Goal: Download file/media

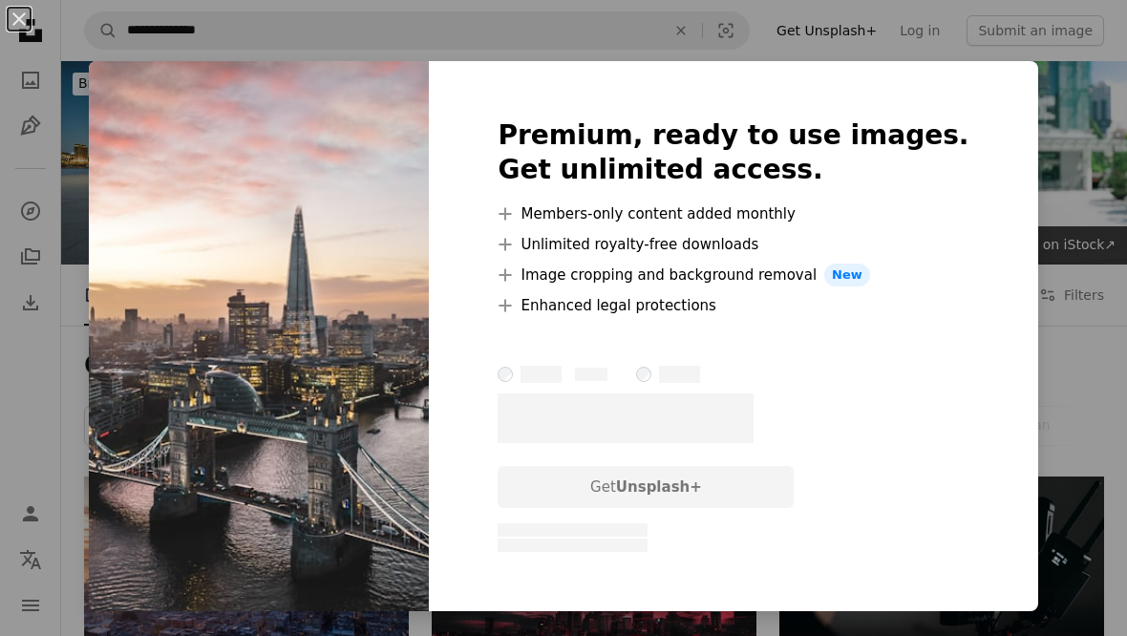
scroll to position [833, 0]
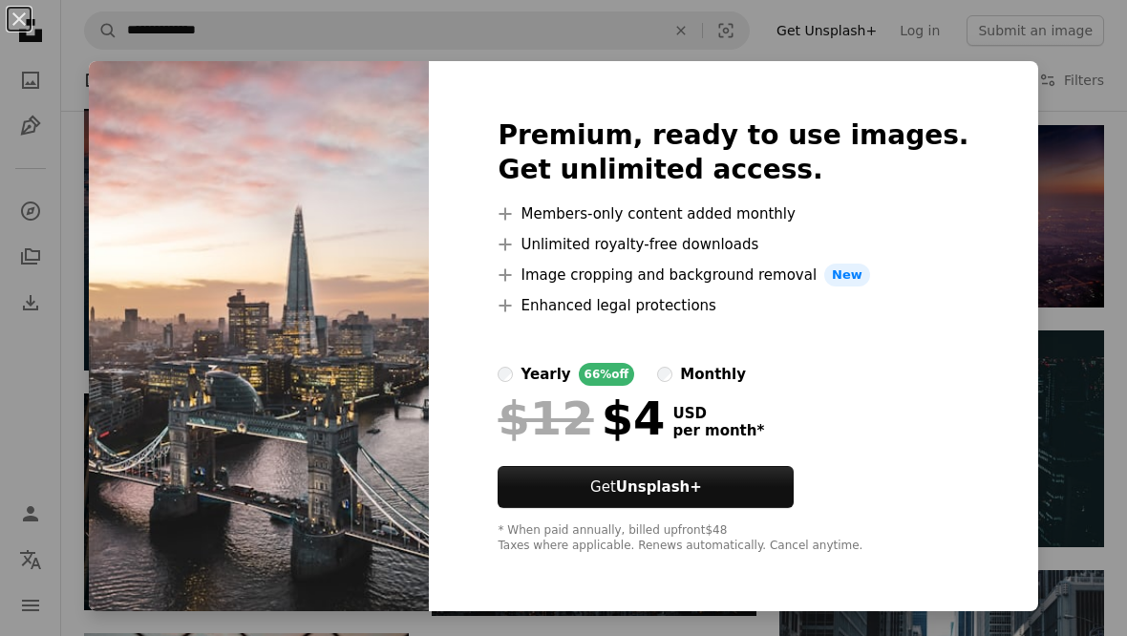
click at [1058, 208] on div "An X shape Premium, ready to use images. Get unlimited access. A plus sign Memb…" at bounding box center [563, 318] width 1127 height 636
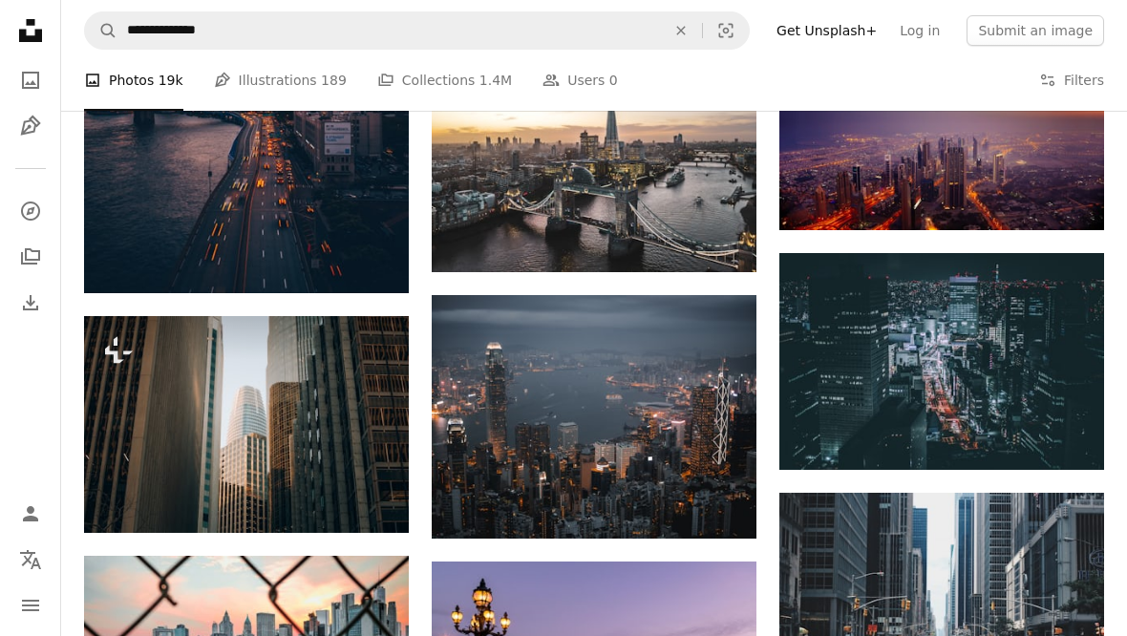
scroll to position [931, 0]
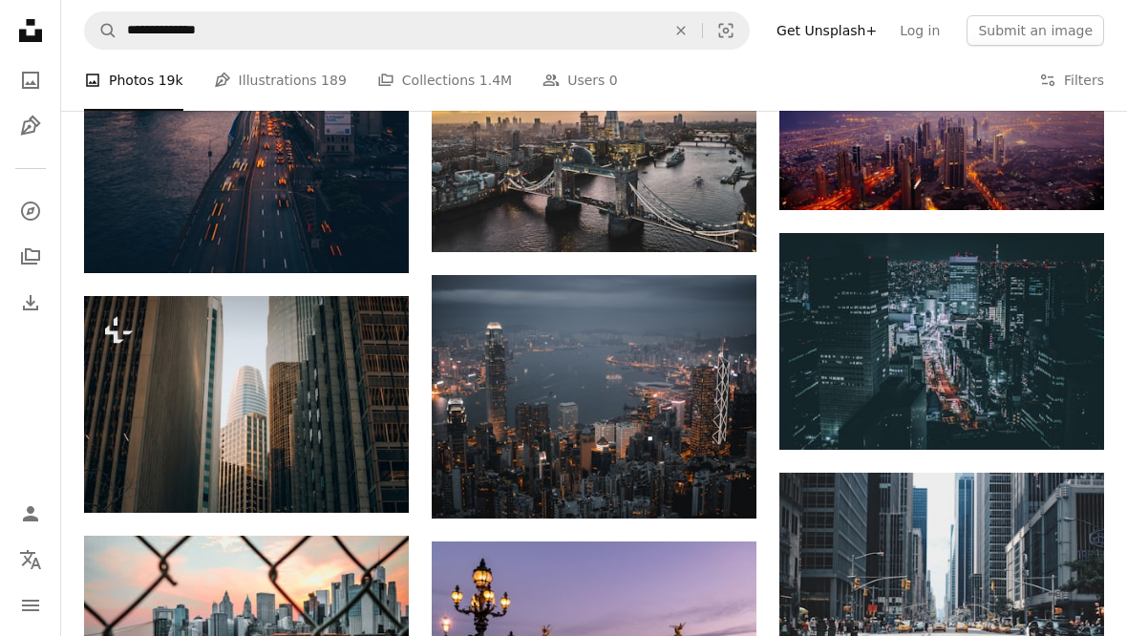
click at [1073, 418] on icon "Arrow pointing down" at bounding box center [1066, 414] width 15 height 23
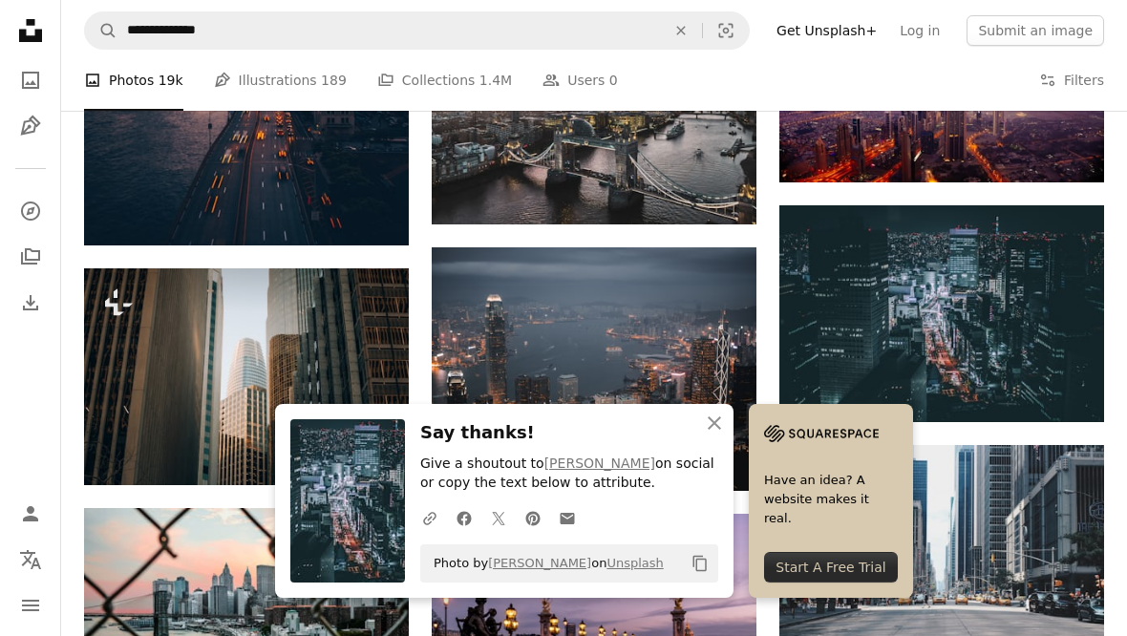
click at [910, 332] on img at bounding box center [942, 313] width 325 height 217
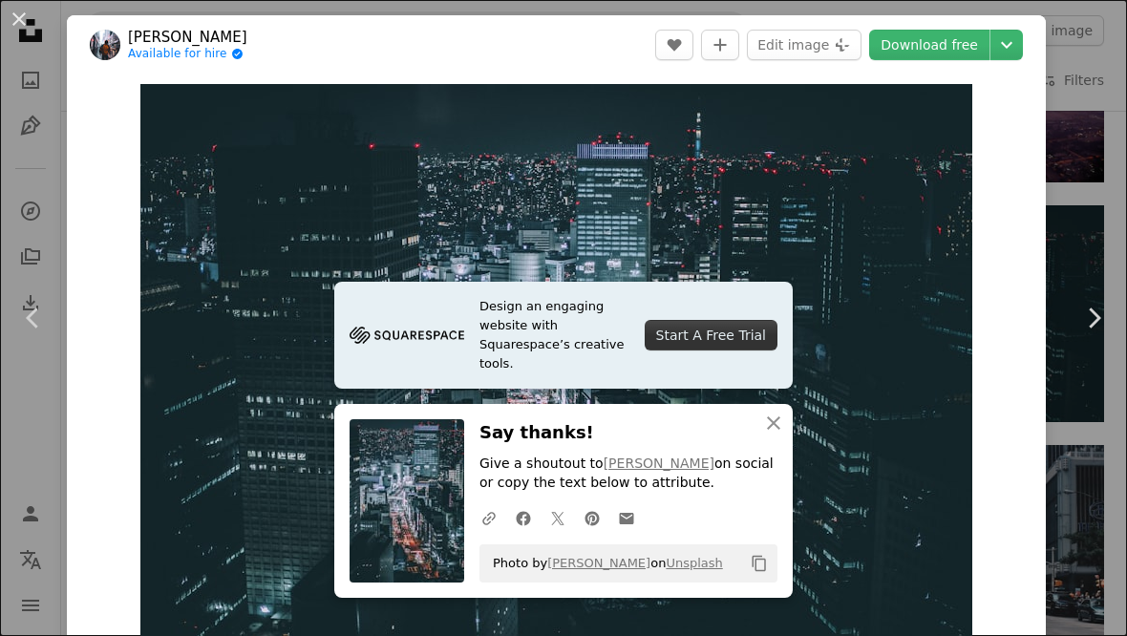
click at [1105, 181] on div "An X shape Chevron left Chevron right [PERSON_NAME] Available for hire A checkm…" at bounding box center [563, 318] width 1127 height 636
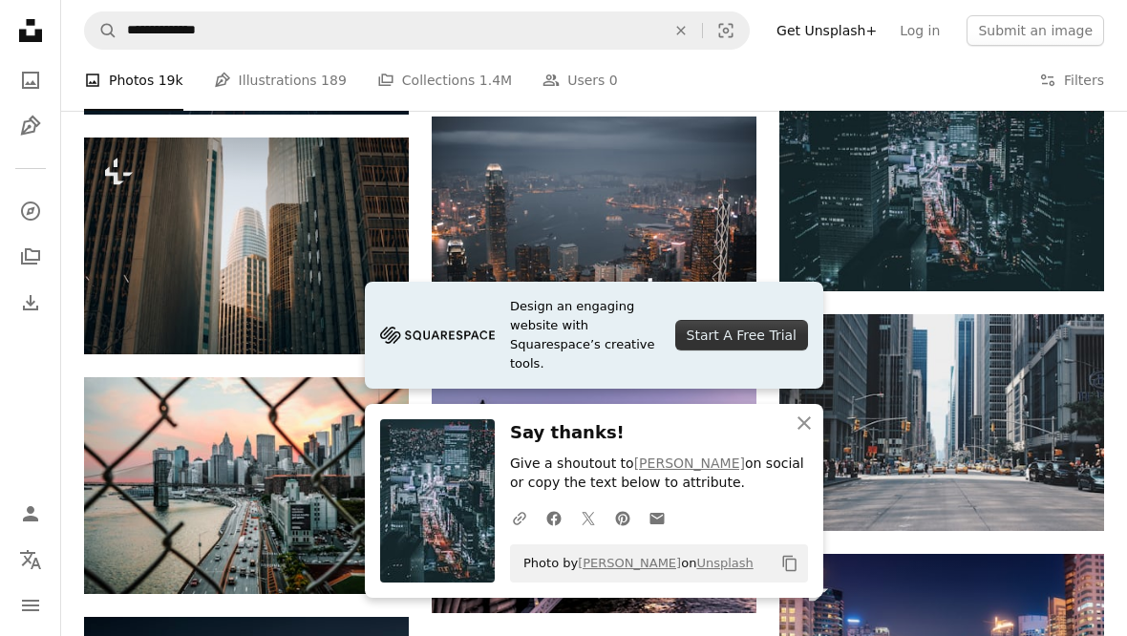
scroll to position [1111, 0]
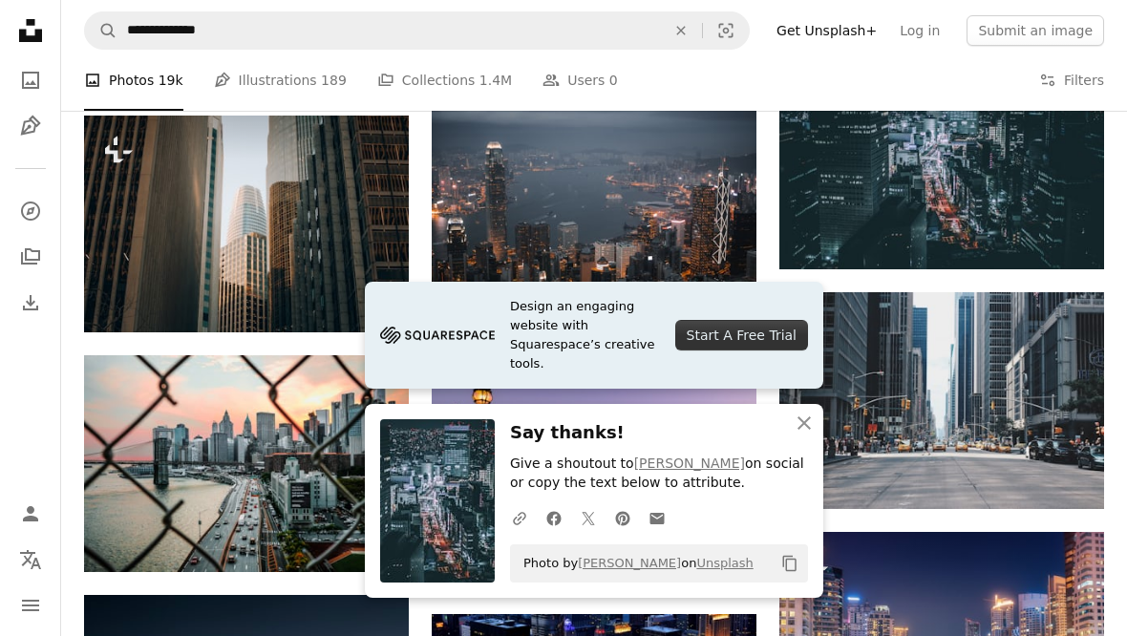
click at [813, 435] on icon "An X shape" at bounding box center [804, 423] width 23 height 23
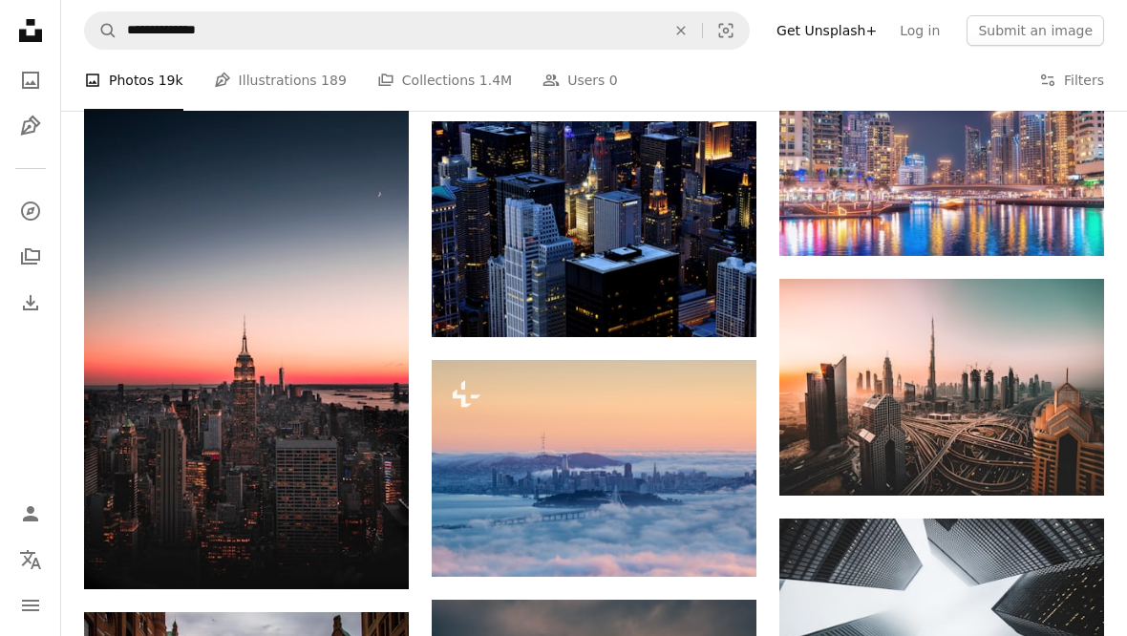
scroll to position [1612, 0]
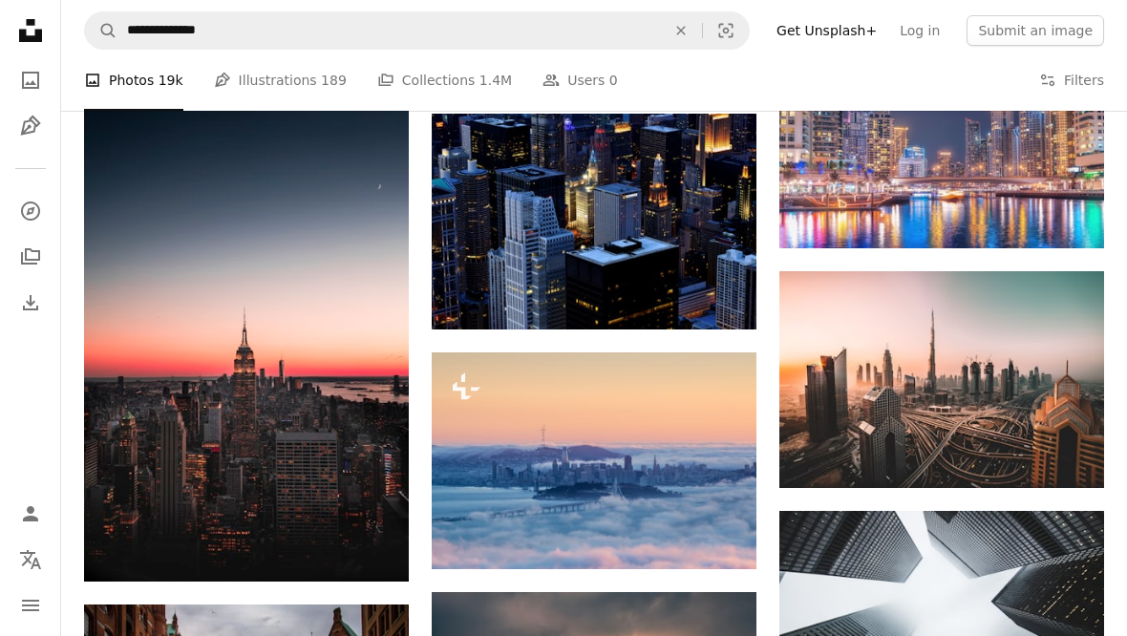
click at [737, 289] on link "Arrow pointing down" at bounding box center [718, 295] width 38 height 31
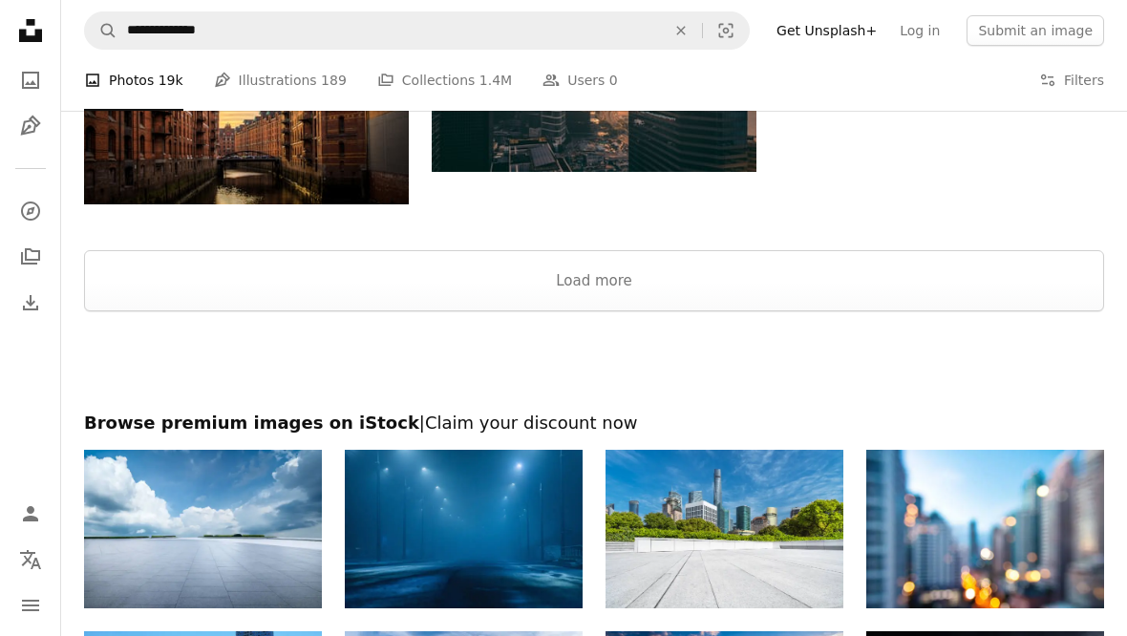
click at [953, 284] on button "Load more" at bounding box center [594, 280] width 1020 height 61
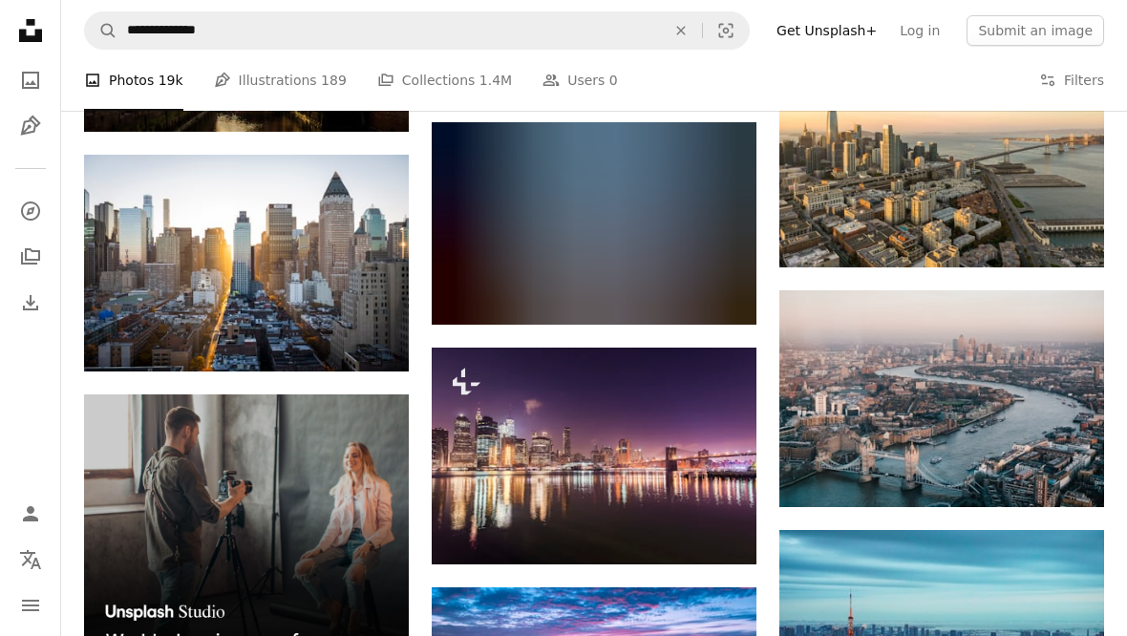
scroll to position [2300, 0]
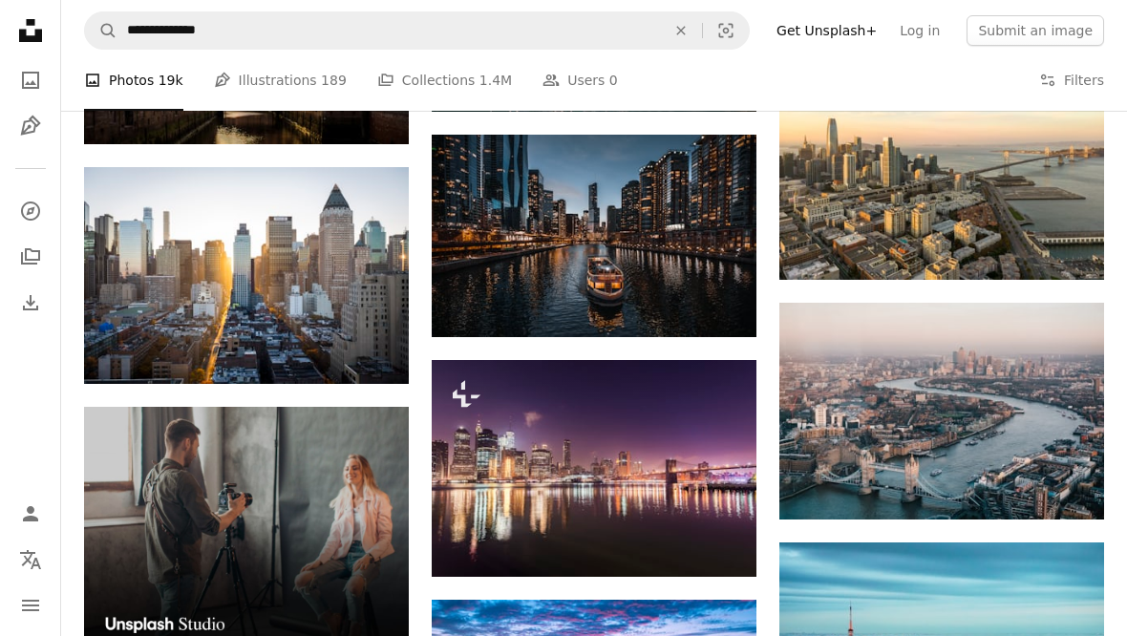
click at [713, 304] on icon "Arrow pointing down" at bounding box center [718, 301] width 15 height 23
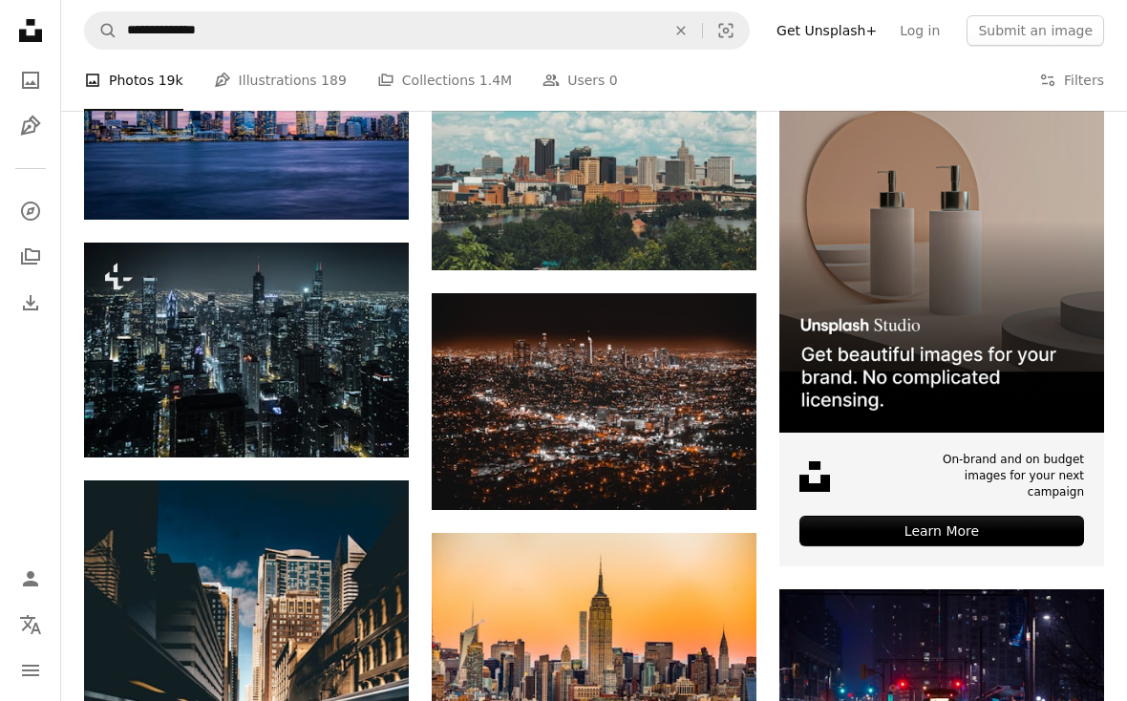
scroll to position [4877, 0]
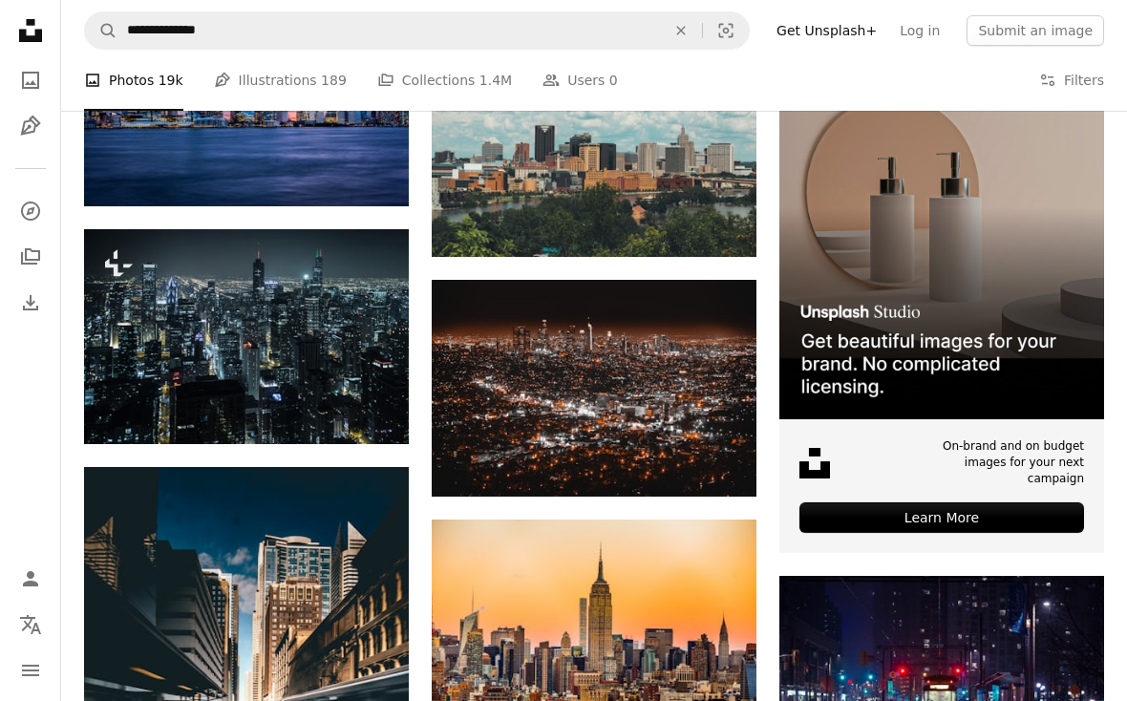
click at [208, 310] on img at bounding box center [246, 336] width 325 height 215
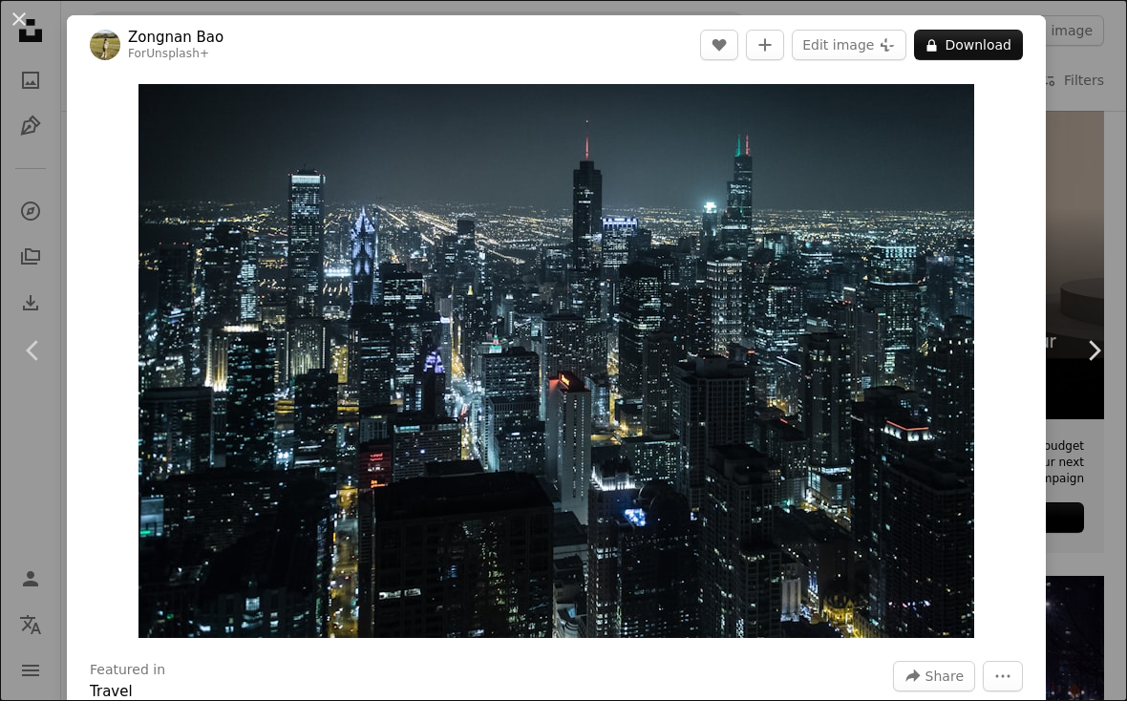
click at [1098, 169] on div "An X shape Chevron left Chevron right Zongnan Bao For Unsplash+ A heart A plus …" at bounding box center [563, 350] width 1127 height 701
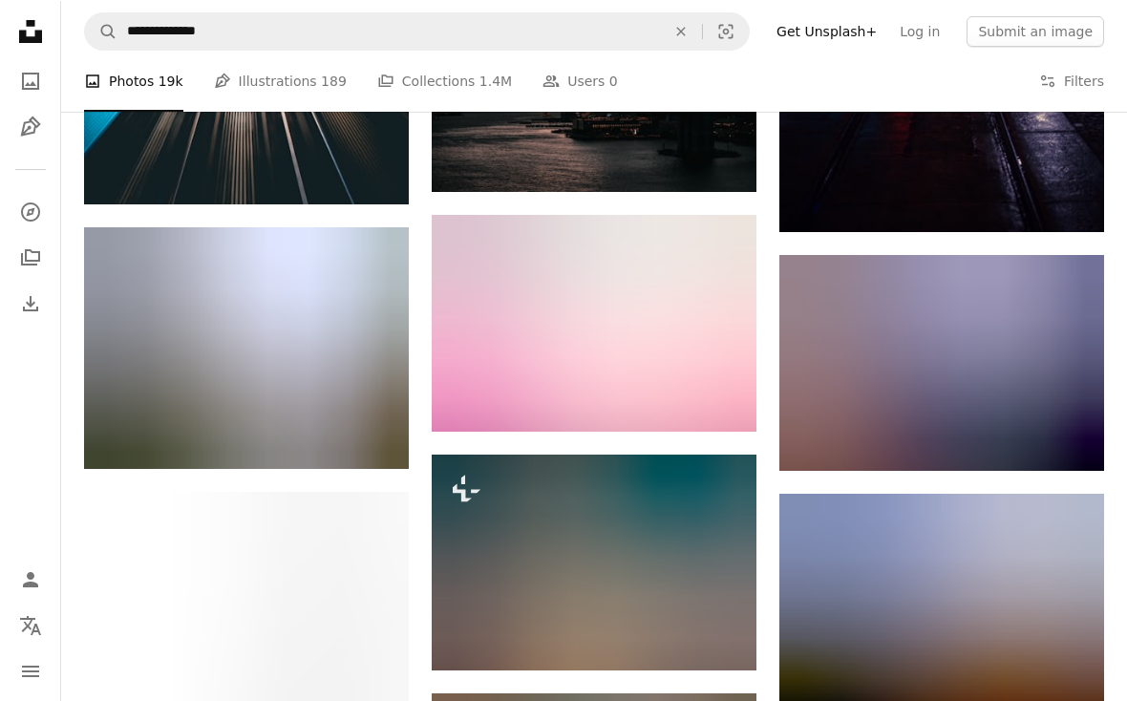
scroll to position [5627, 0]
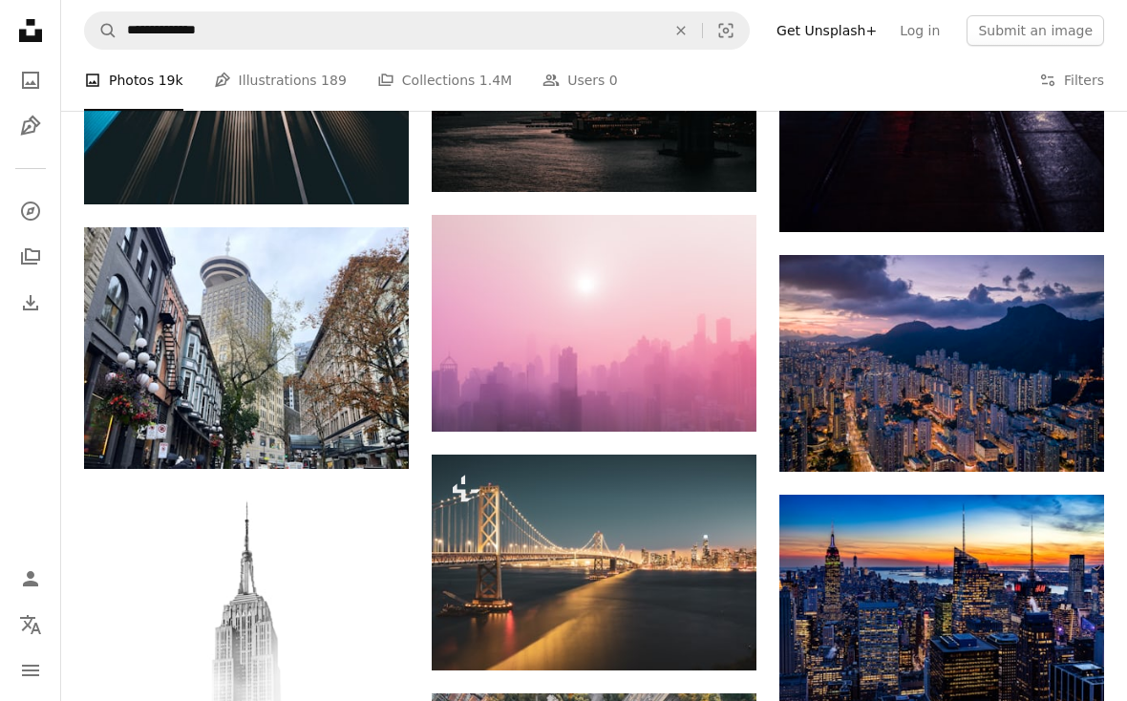
click at [928, 332] on img at bounding box center [942, 363] width 325 height 217
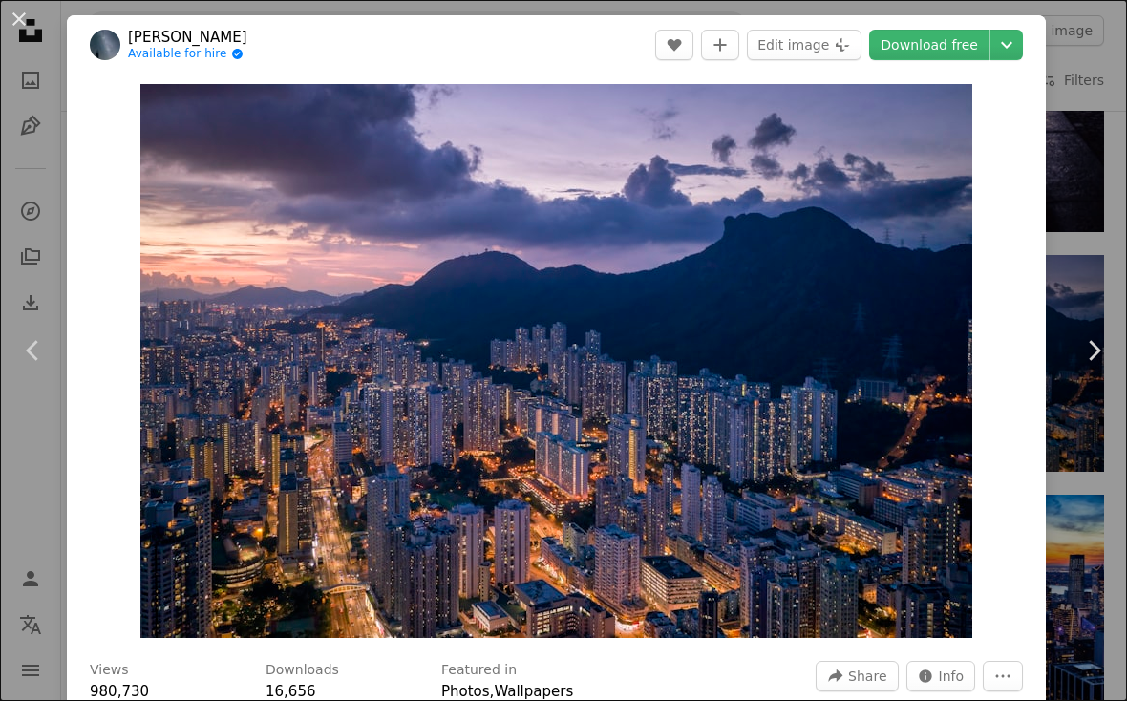
click at [1084, 196] on div "An X shape Chevron left Chevron right [PERSON_NAME] Available for hire A checkm…" at bounding box center [563, 350] width 1127 height 701
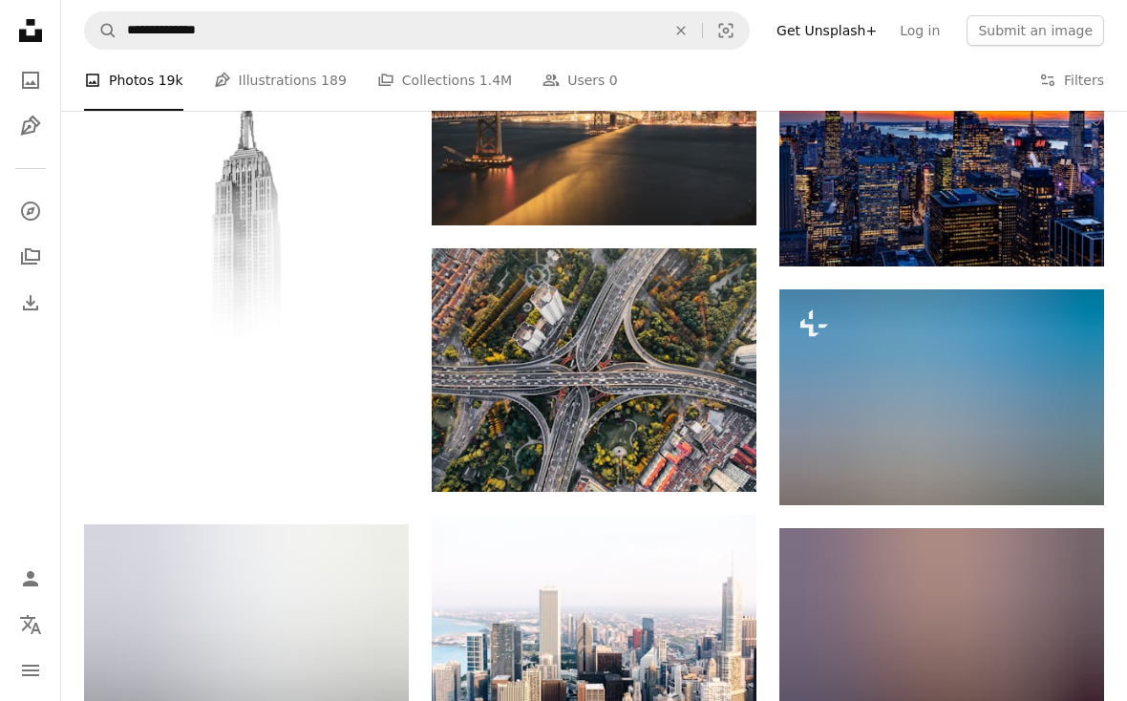
scroll to position [6044, 0]
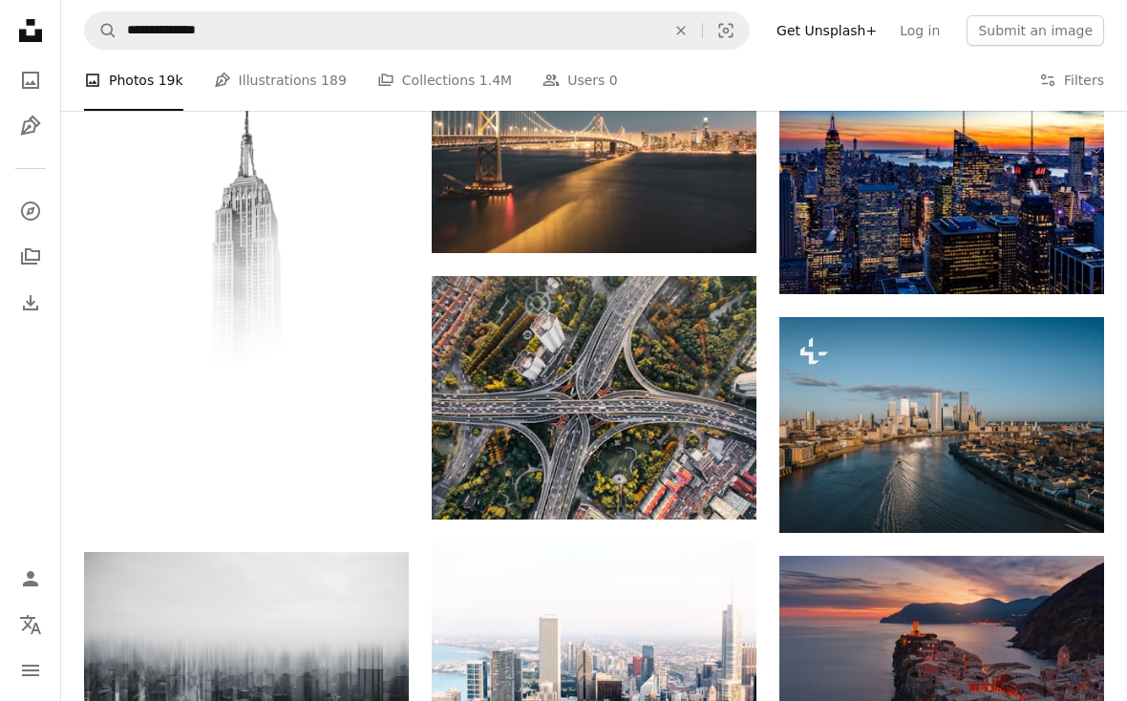
click at [1003, 175] on img at bounding box center [942, 185] width 325 height 217
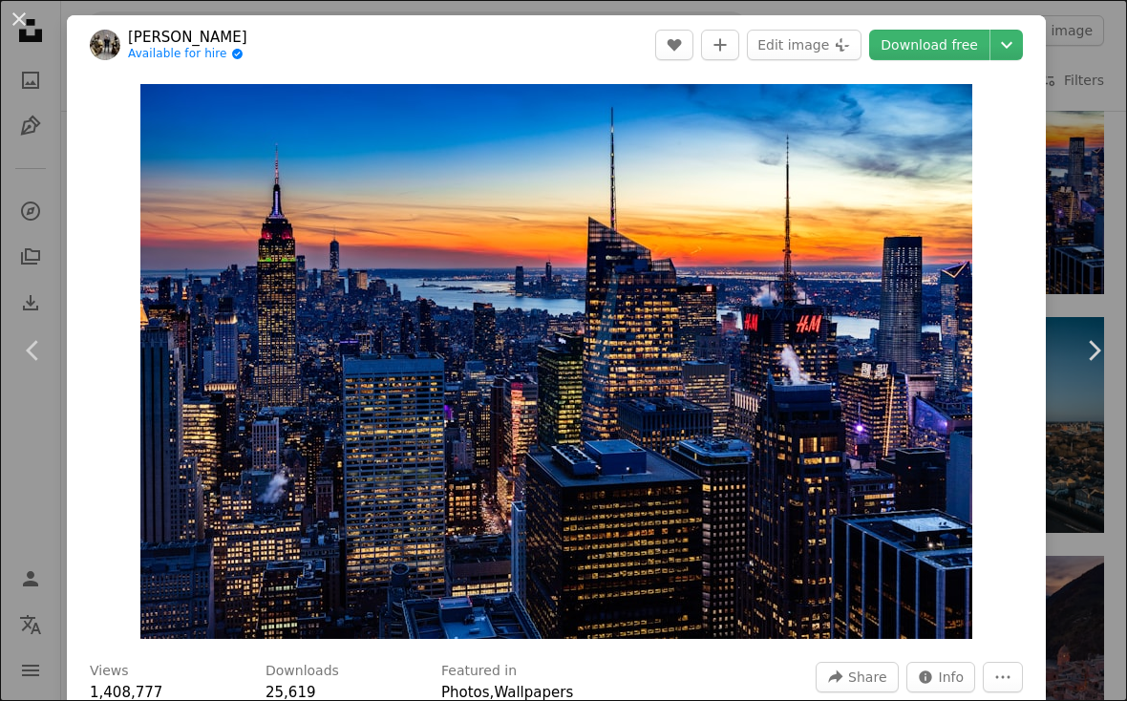
click at [1093, 183] on div "An X shape Chevron left Chevron right [PERSON_NAME] Available for hire A checkm…" at bounding box center [563, 350] width 1127 height 701
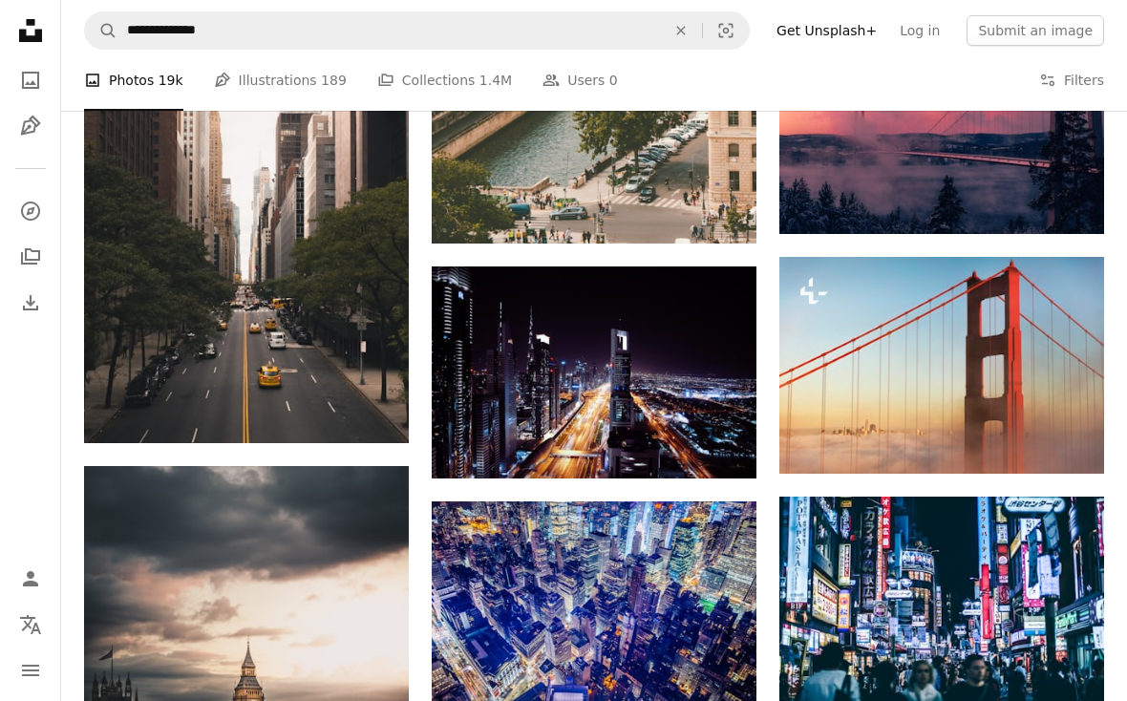
scroll to position [7337, 0]
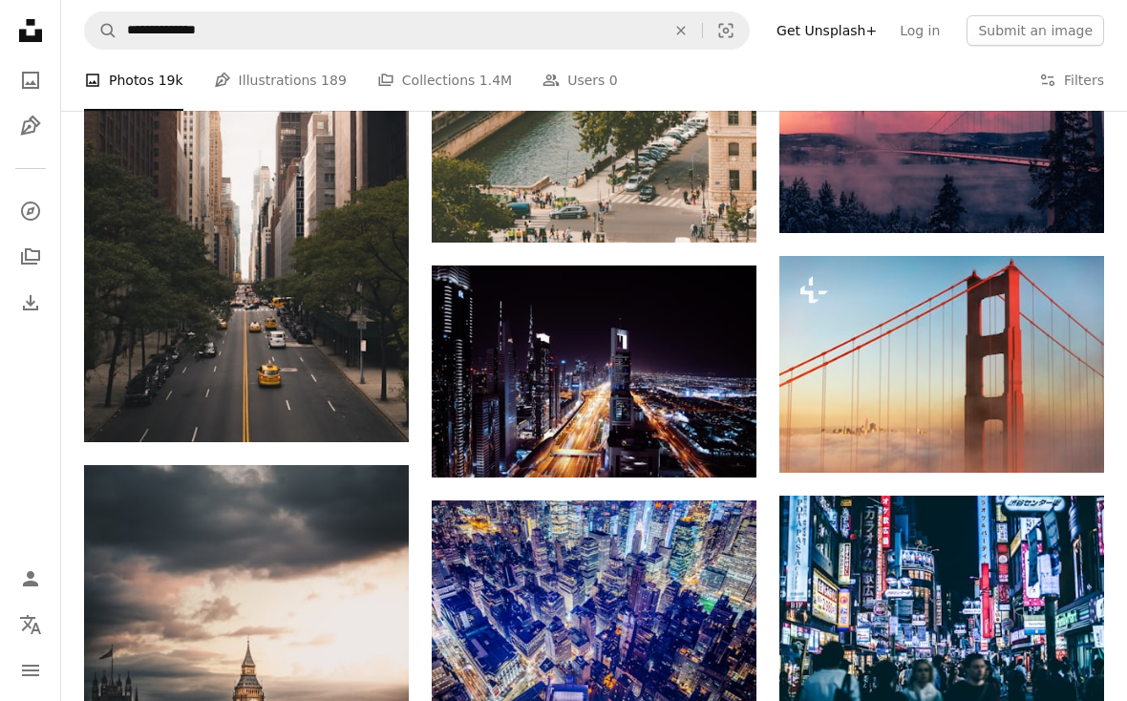
click at [714, 368] on img at bounding box center [594, 372] width 325 height 212
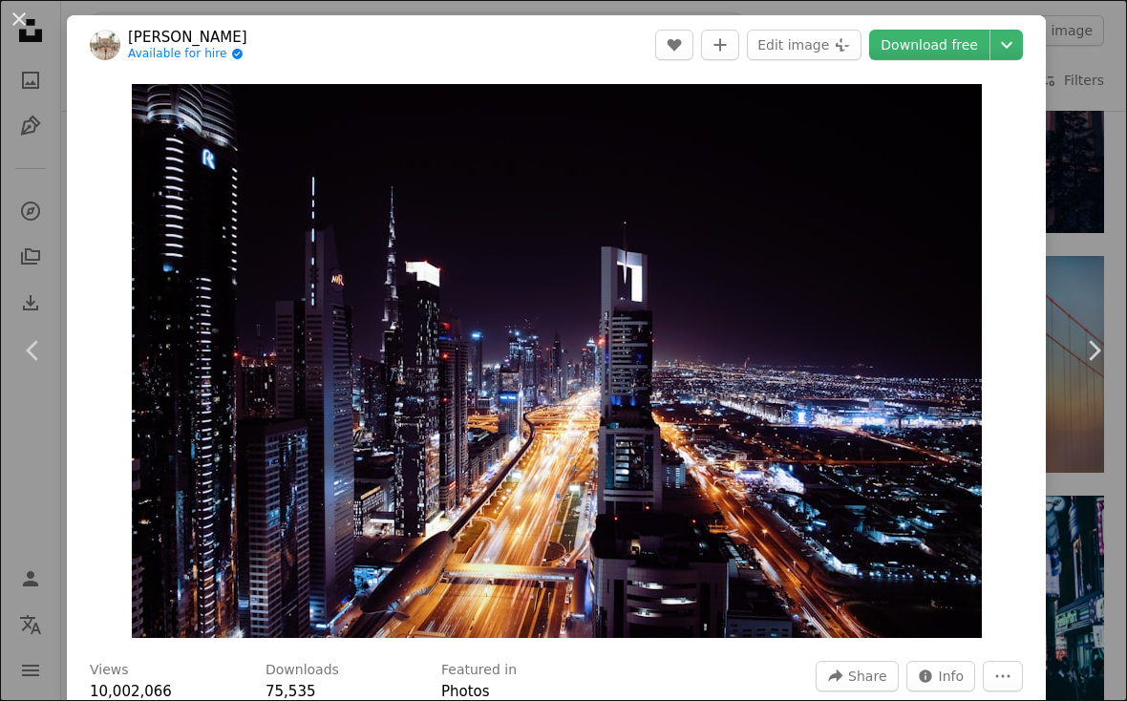
click at [1095, 172] on div "An X shape Chevron left Chevron right [PERSON_NAME] Available for hire A checkm…" at bounding box center [563, 350] width 1127 height 701
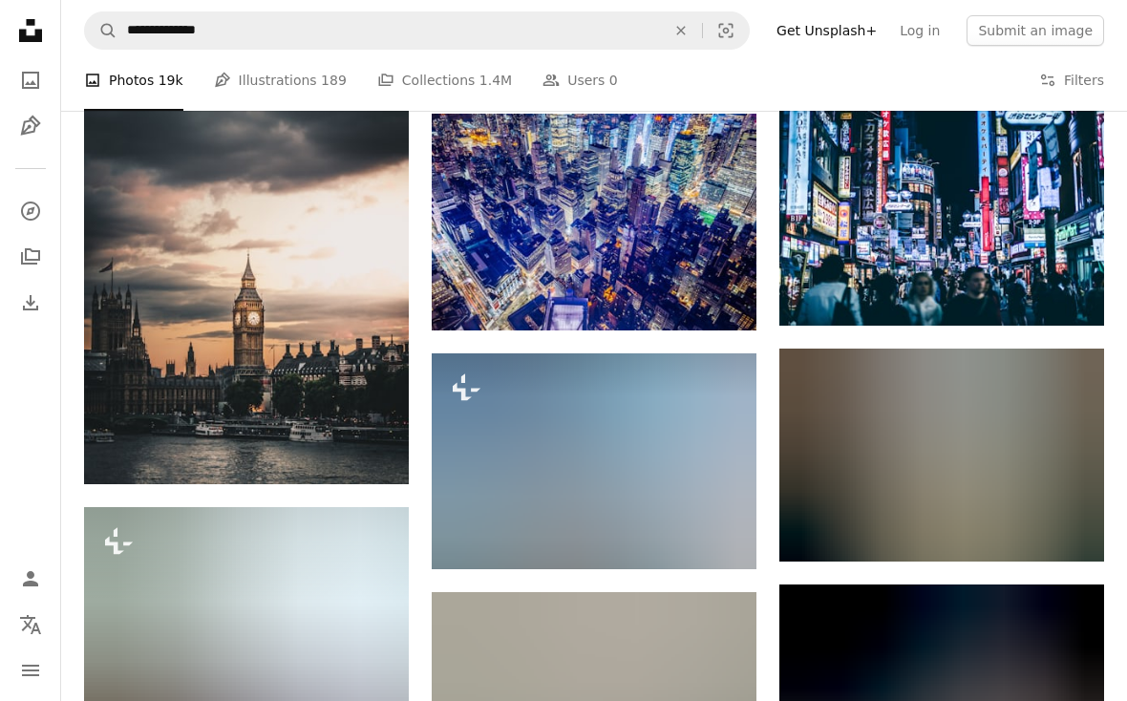
scroll to position [7790, 0]
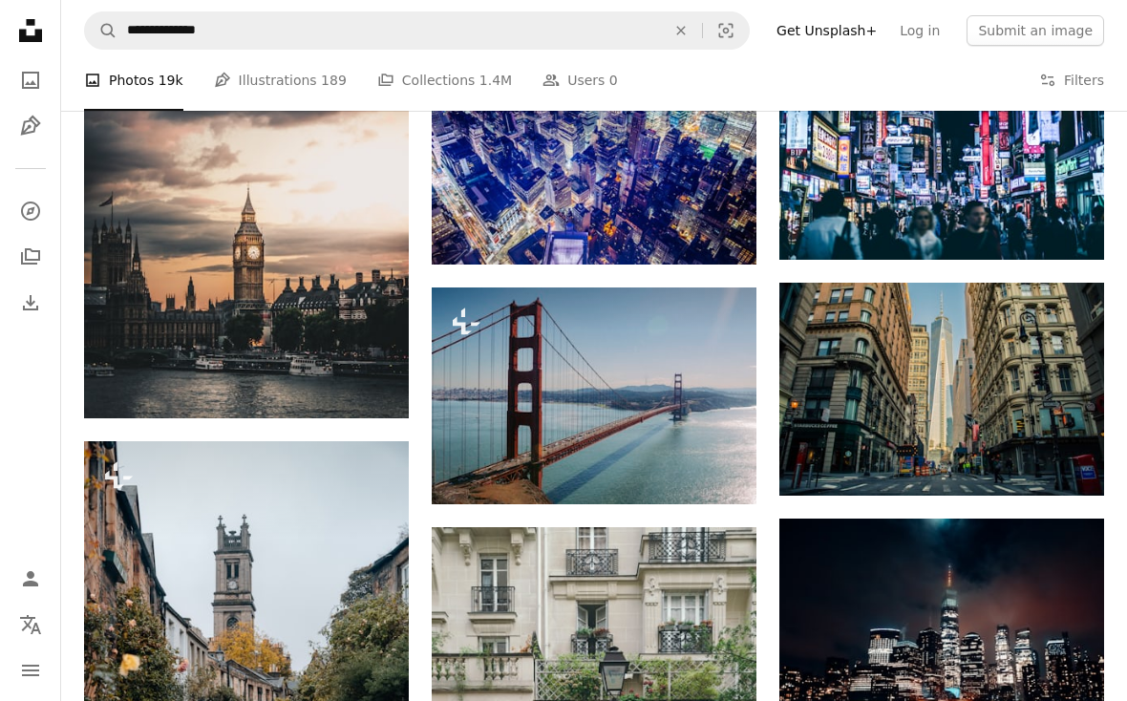
click at [675, 394] on img at bounding box center [594, 396] width 325 height 217
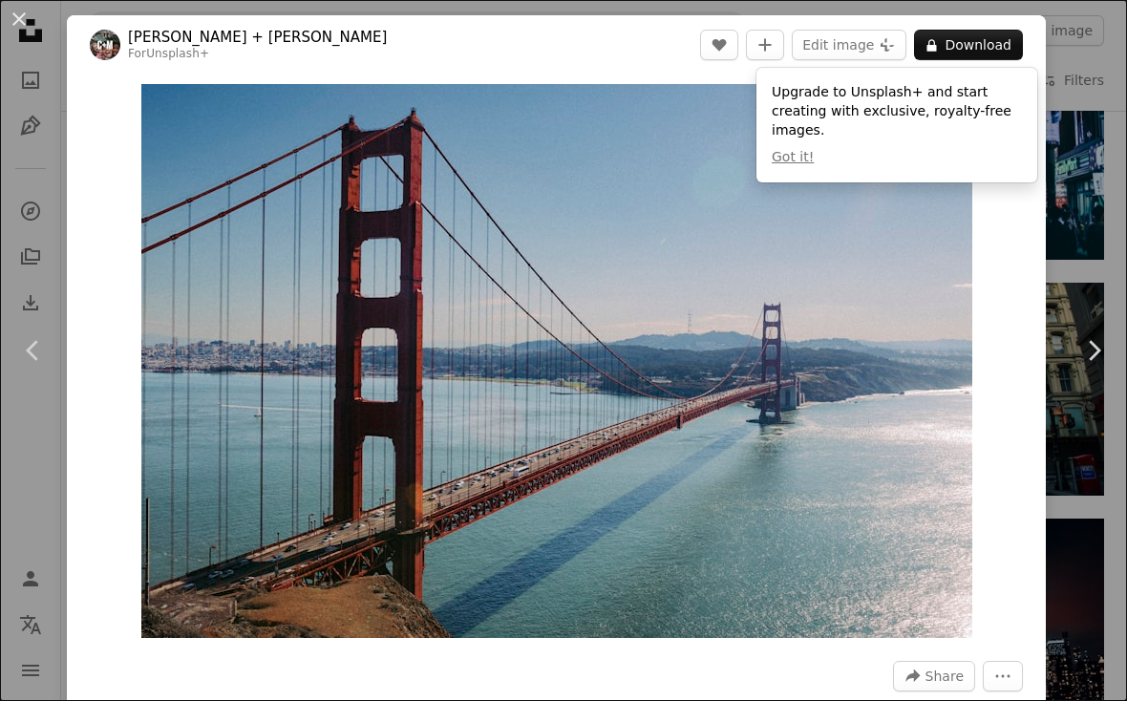
click at [1089, 151] on div "An X shape Chevron left Chevron right [PERSON_NAME] + [PERSON_NAME] For Unsplas…" at bounding box center [563, 350] width 1127 height 701
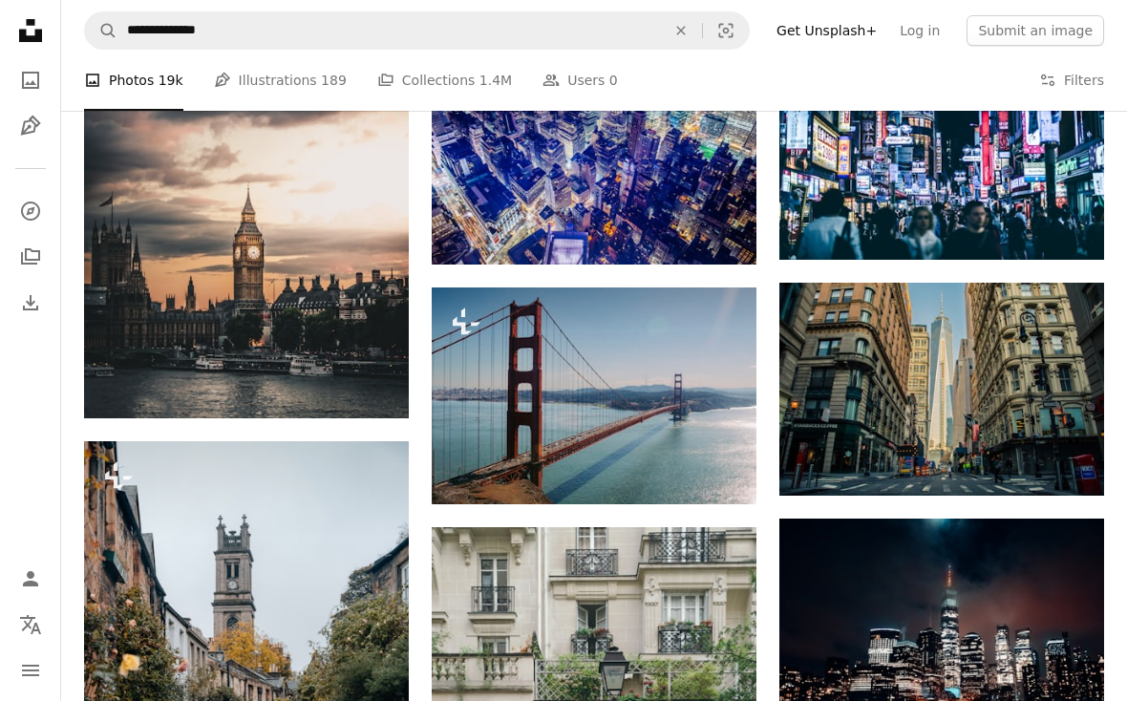
click at [723, 469] on button "A lock Download" at bounding box center [684, 470] width 107 height 31
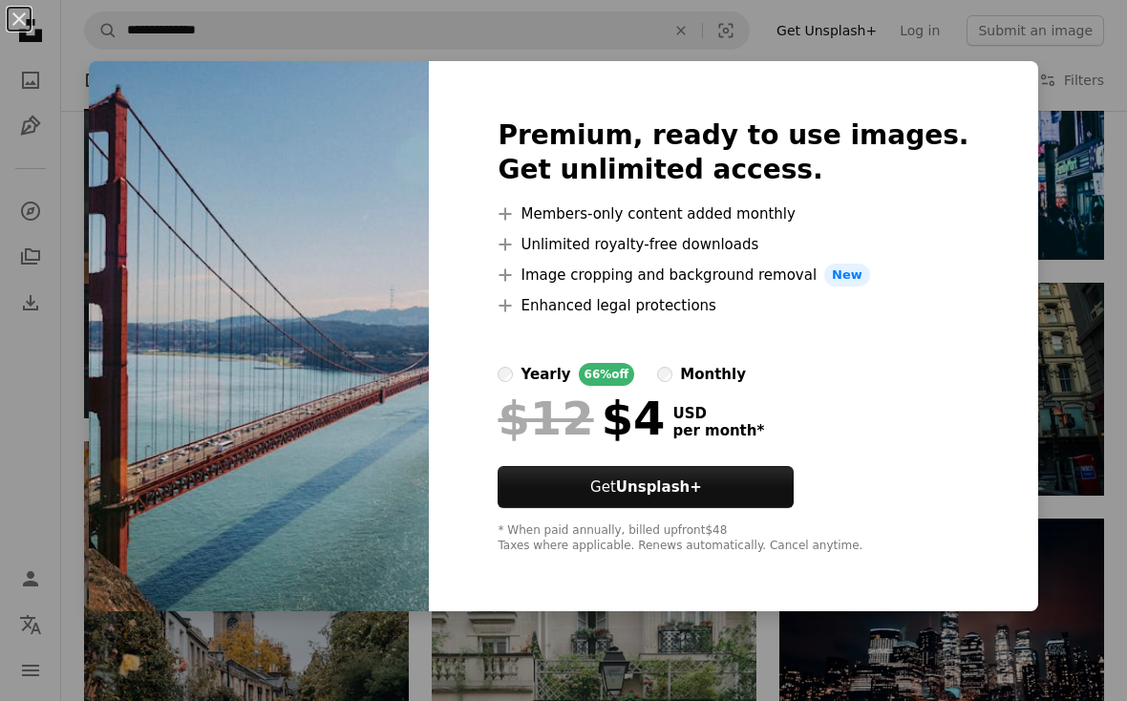
click at [1042, 210] on div "An X shape Premium, ready to use images. Get unlimited access. A plus sign Memb…" at bounding box center [563, 350] width 1127 height 701
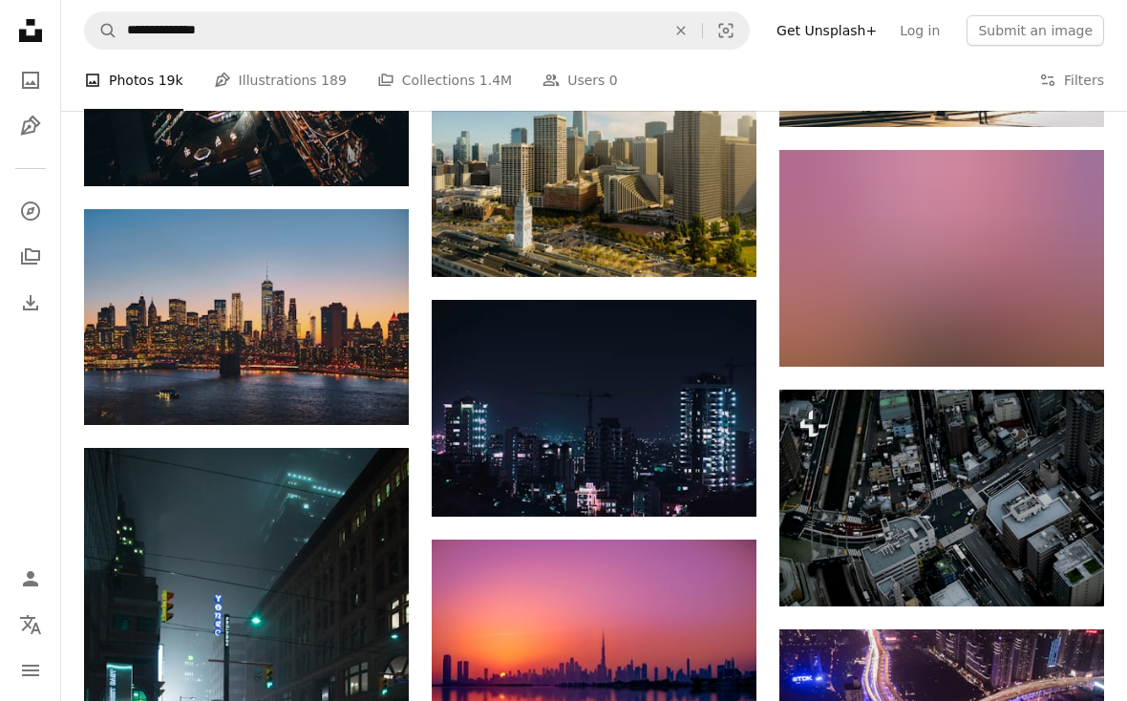
scroll to position [9285, 0]
